Goal: Task Accomplishment & Management: Manage account settings

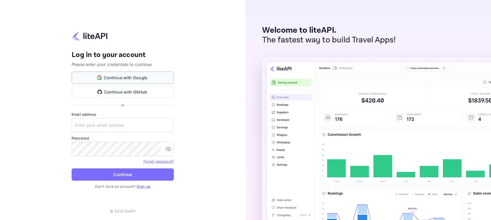
click at [164, 74] on button "Continue with Google" at bounding box center [123, 78] width 102 height 12
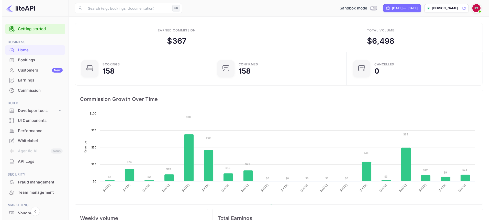
scroll to position [79, 129]
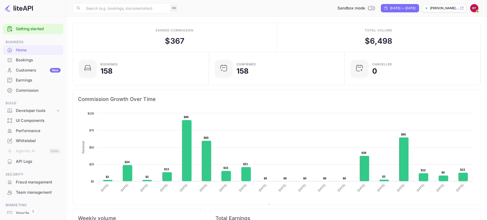
click at [35, 164] on div "API Logs" at bounding box center [38, 162] width 45 height 6
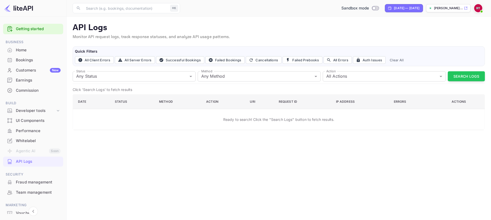
click at [37, 131] on div "Performance" at bounding box center [38, 131] width 45 height 6
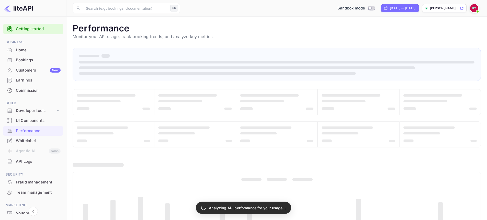
click at [31, 159] on div "API Logs" at bounding box center [38, 162] width 45 height 6
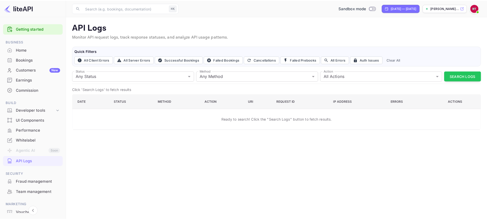
scroll to position [26, 0]
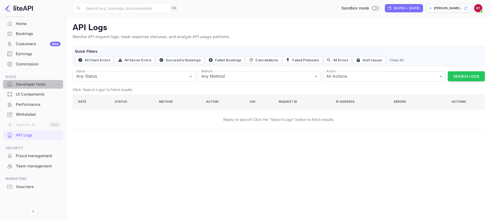
click at [41, 87] on div "Developer tools" at bounding box center [33, 84] width 60 height 9
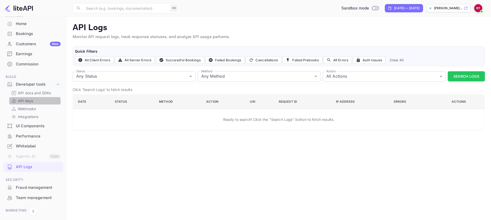
click at [34, 101] on link "API Keys" at bounding box center [35, 100] width 48 height 5
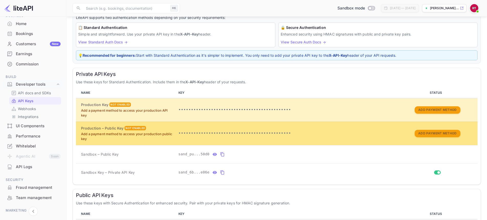
scroll to position [57, 0]
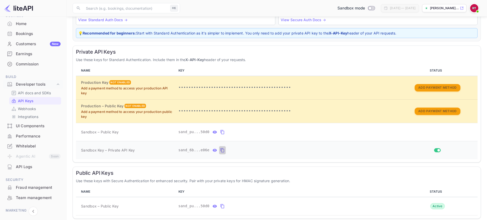
click at [220, 149] on icon "private api keys table" at bounding box center [222, 150] width 5 height 6
